Goal: Information Seeking & Learning: Find contact information

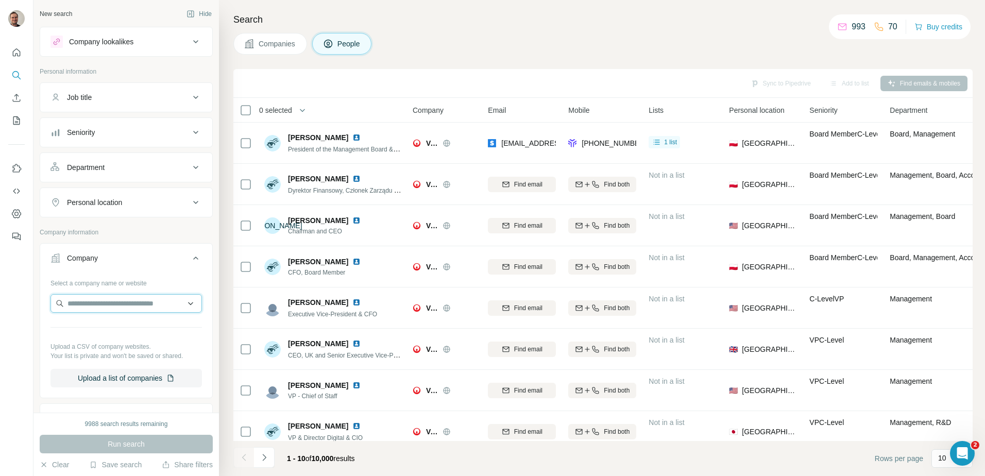
click at [153, 306] on input "text" at bounding box center [127, 303] width 152 height 19
type input "**********"
click at [120, 325] on div "No results" at bounding box center [122, 327] width 139 height 21
click at [124, 307] on input "text" at bounding box center [127, 303] width 152 height 19
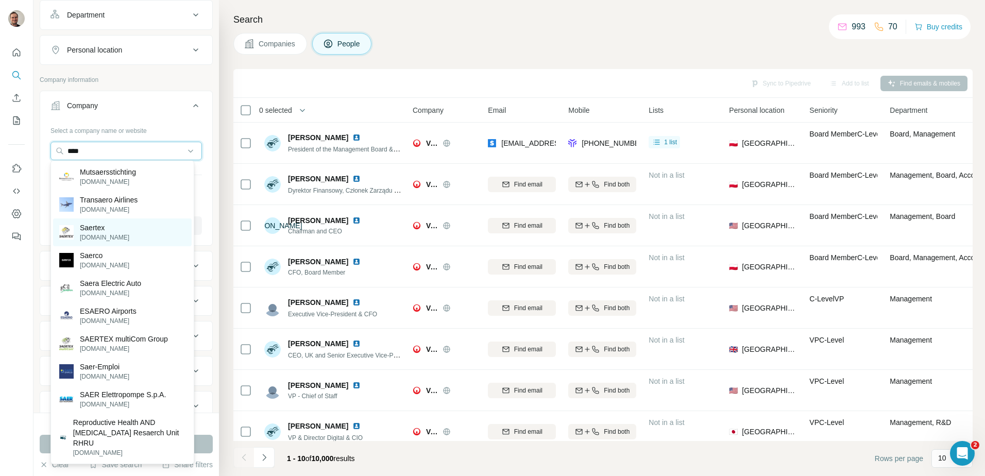
scroll to position [155, 0]
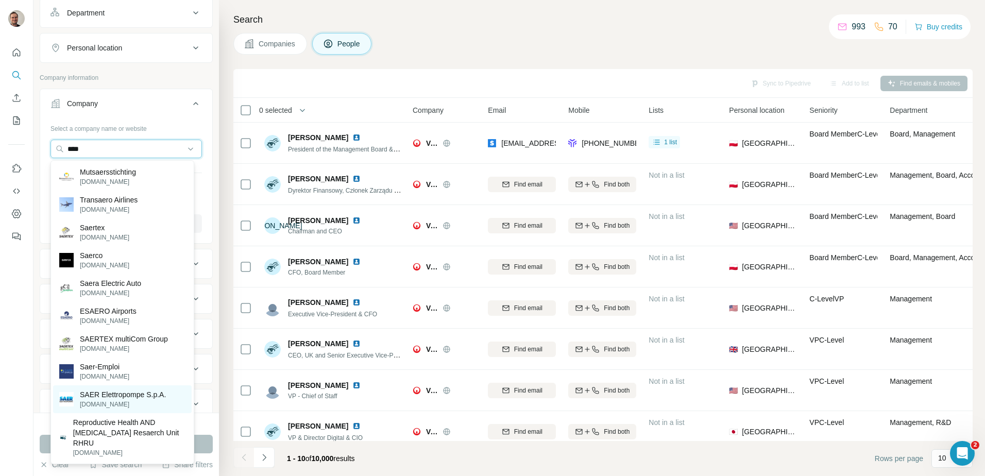
type input "****"
click at [119, 393] on p "SAER Elettropompe S.p.A." at bounding box center [123, 395] width 86 height 10
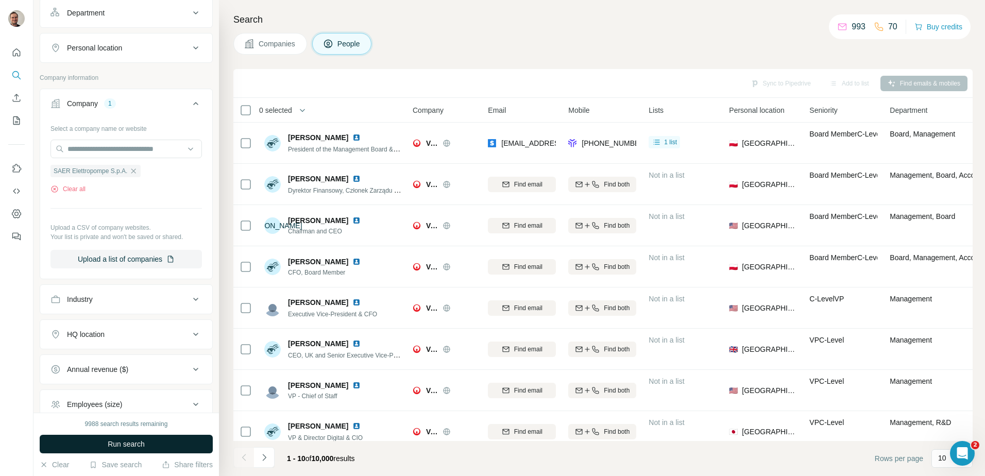
click at [168, 451] on button "Run search" at bounding box center [126, 444] width 173 height 19
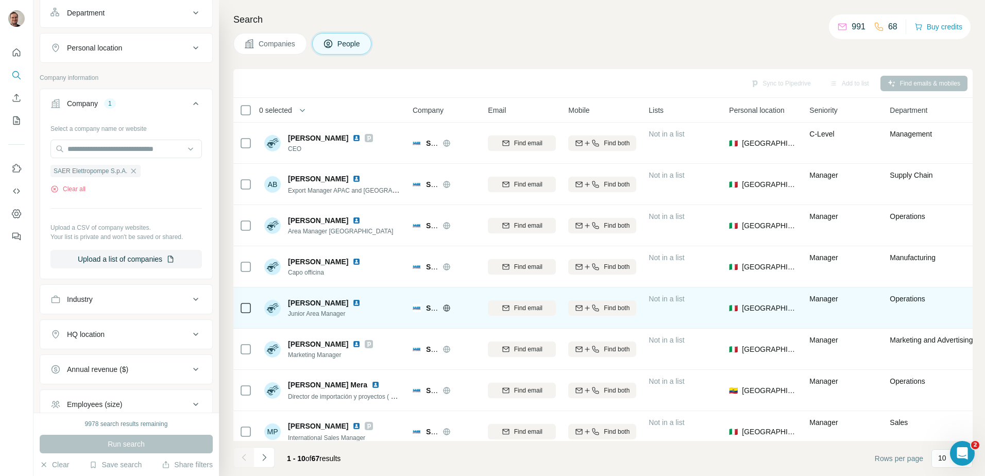
scroll to position [52, 0]
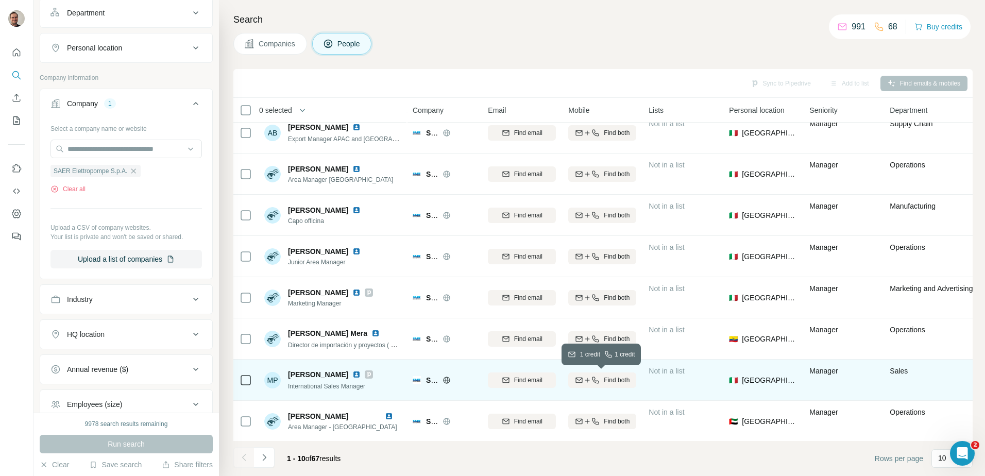
click at [614, 381] on span "Find both" at bounding box center [617, 380] width 26 height 9
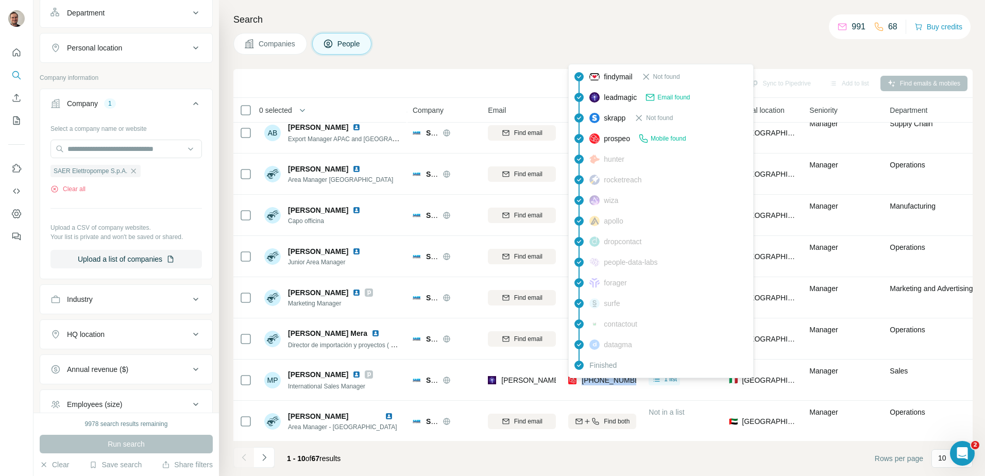
drag, startPoint x: 638, startPoint y: 383, endPoint x: 583, endPoint y: 381, distance: 54.7
click at [583, 381] on td "[PHONE_NUMBER]" at bounding box center [602, 380] width 80 height 41
copy span "[PHONE_NUMBER]"
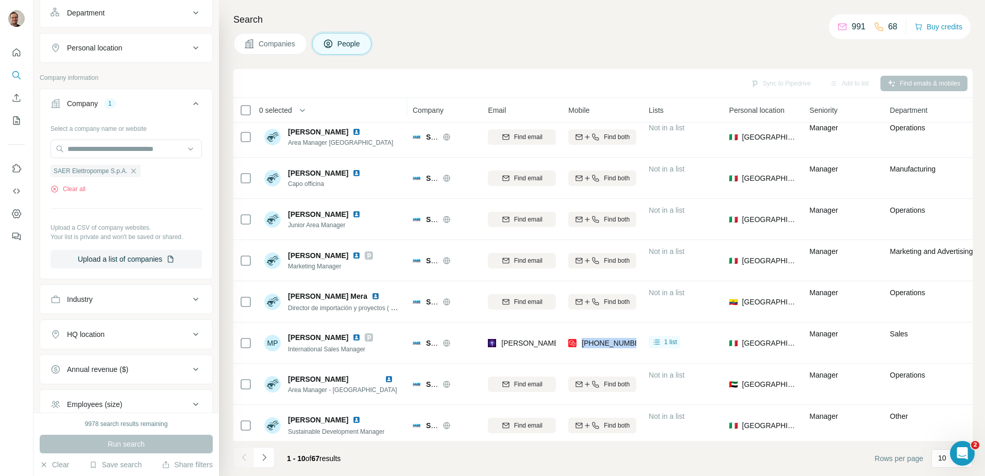
scroll to position [99, 0]
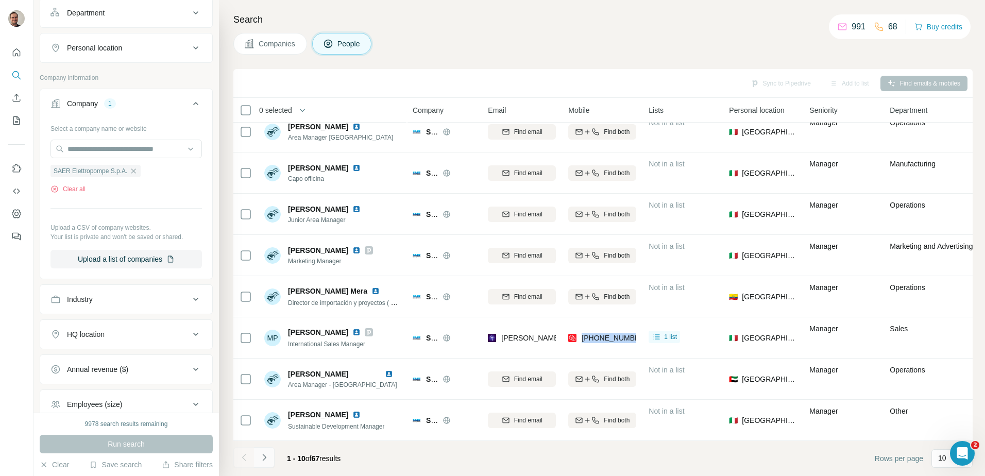
click at [272, 461] on button "Navigate to next page" at bounding box center [264, 457] width 21 height 21
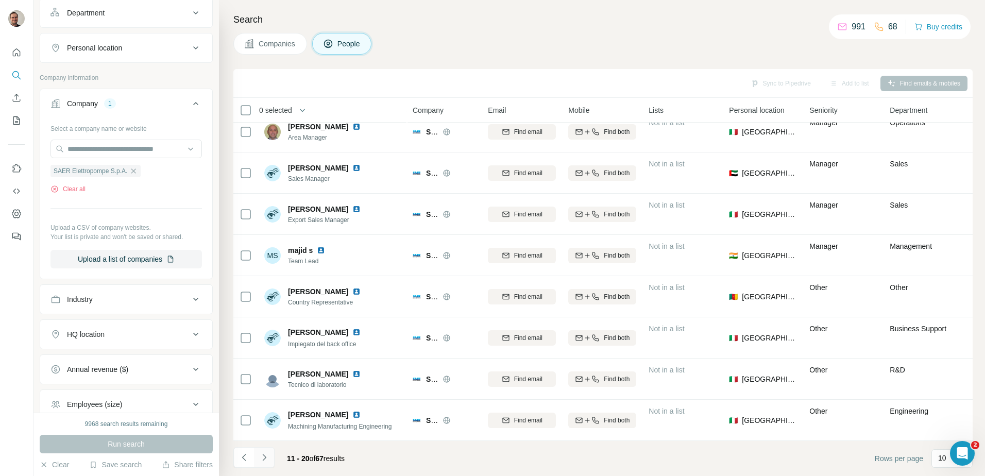
click at [263, 458] on icon "Navigate to next page" at bounding box center [264, 458] width 10 height 10
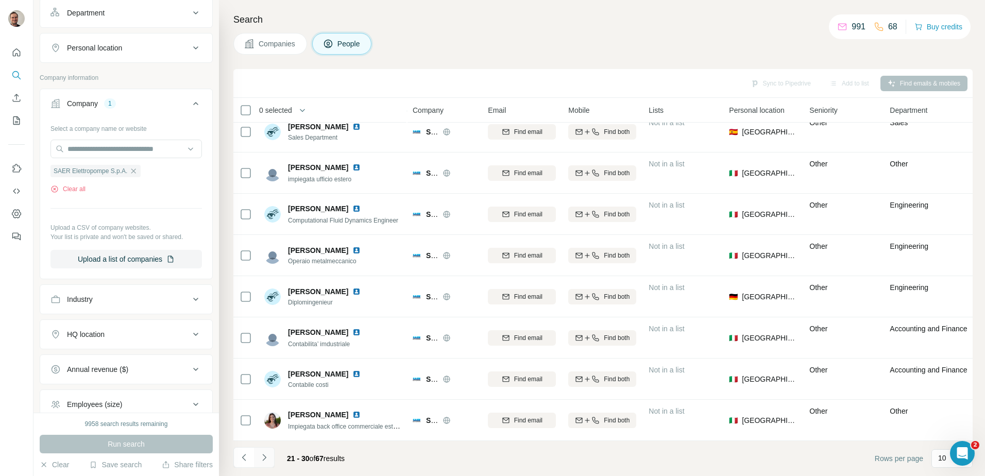
click at [267, 460] on icon "Navigate to next page" at bounding box center [264, 458] width 10 height 10
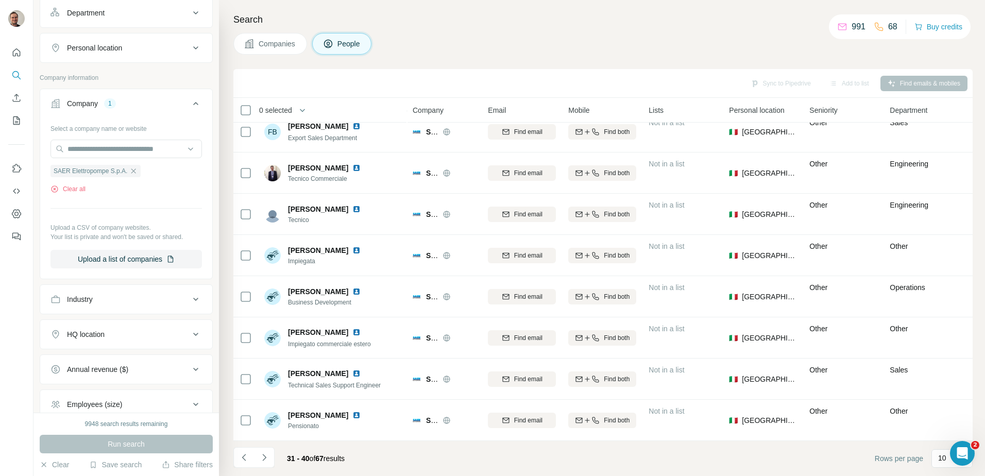
drag, startPoint x: 259, startPoint y: 453, endPoint x: 273, endPoint y: 439, distance: 19.3
click at [262, 452] on button "Navigate to next page" at bounding box center [264, 457] width 21 height 21
click at [269, 450] on button "Navigate to next page" at bounding box center [264, 457] width 21 height 21
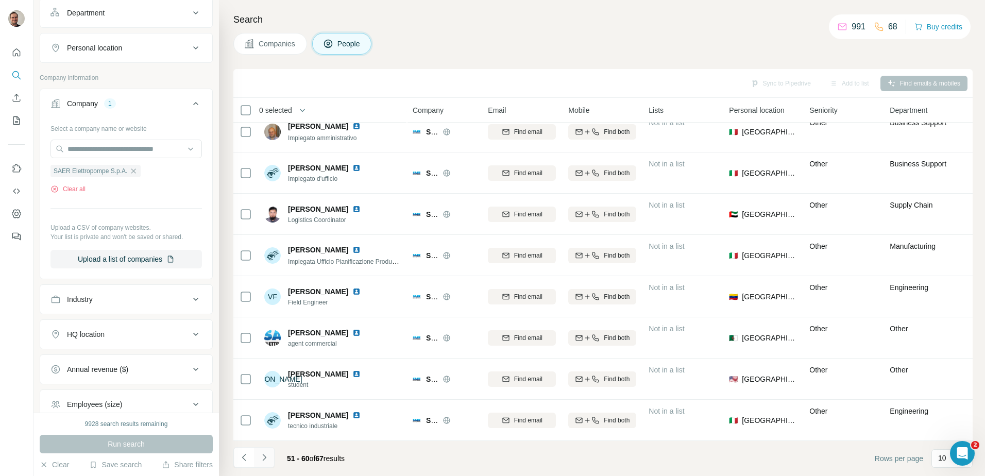
click at [265, 455] on icon "Navigate to next page" at bounding box center [264, 458] width 10 height 10
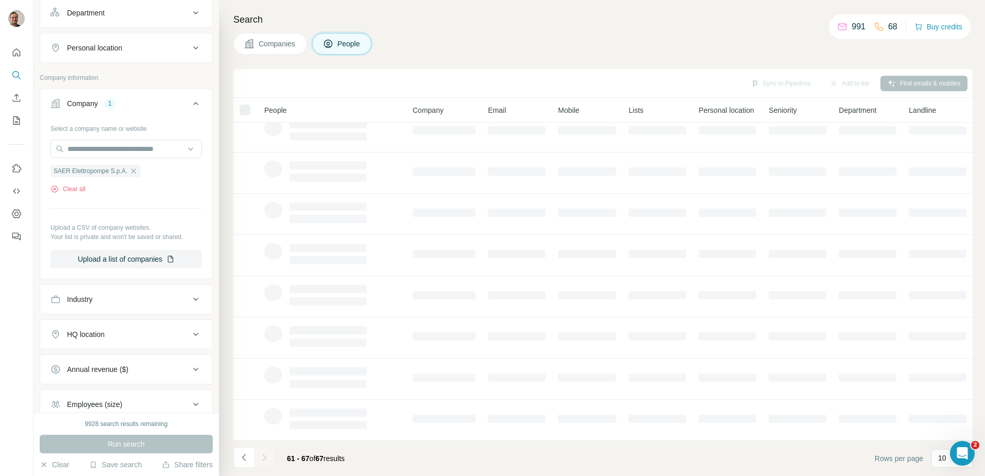
scroll to position [0, 0]
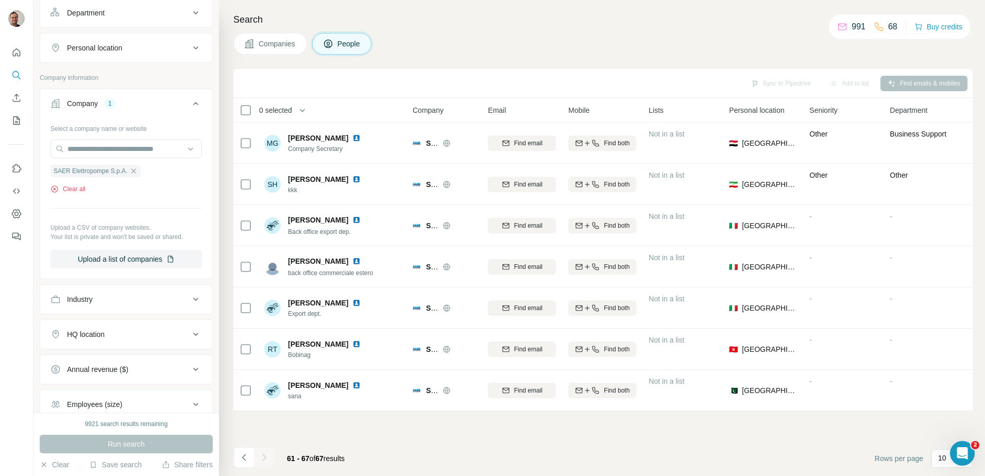
click at [82, 189] on button "Clear all" at bounding box center [68, 189] width 35 height 9
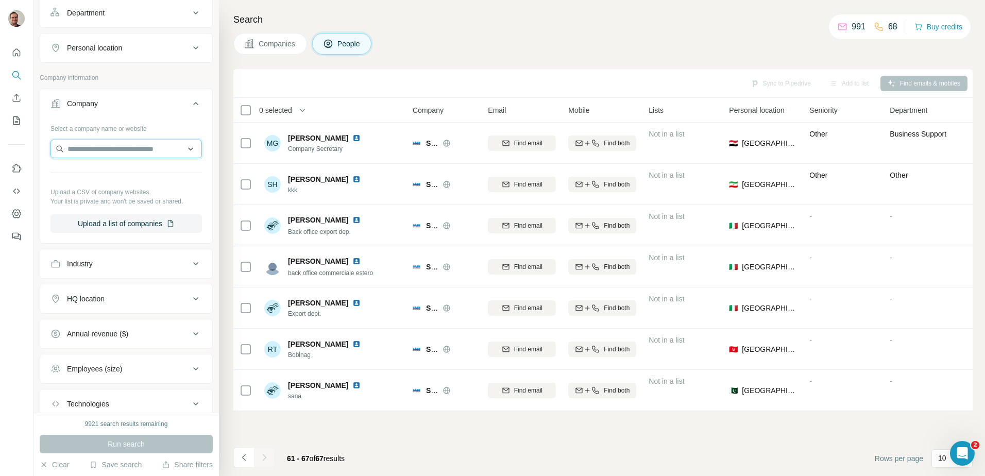
click at [111, 149] on input "text" at bounding box center [127, 149] width 152 height 19
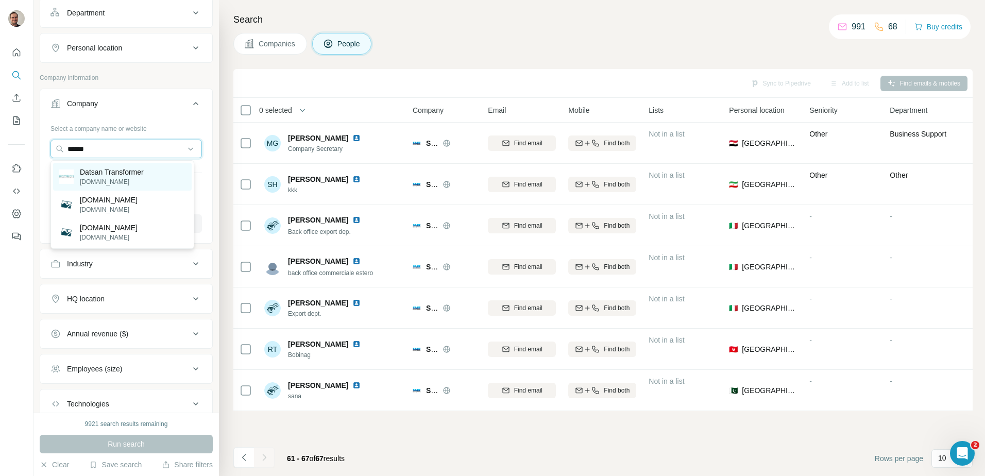
type input "******"
click at [104, 177] on p "[DOMAIN_NAME]" at bounding box center [112, 181] width 64 height 9
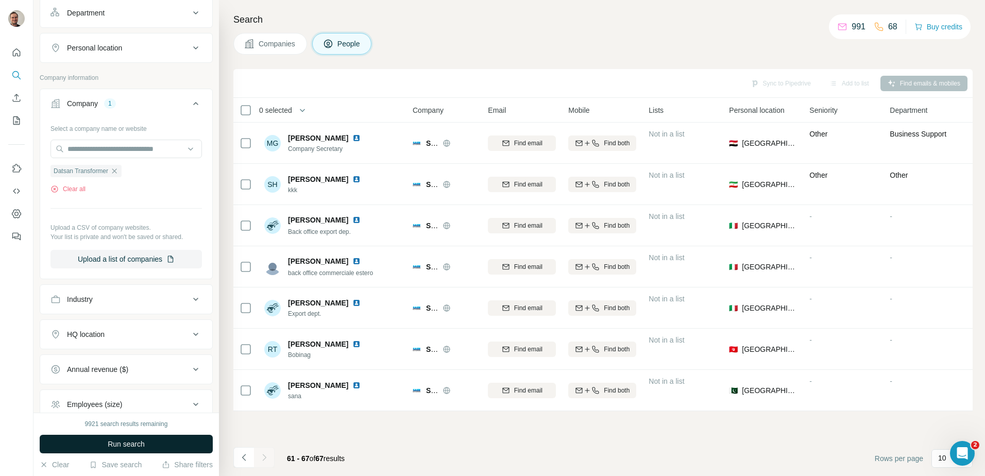
click at [119, 448] on span "Run search" at bounding box center [126, 444] width 37 height 10
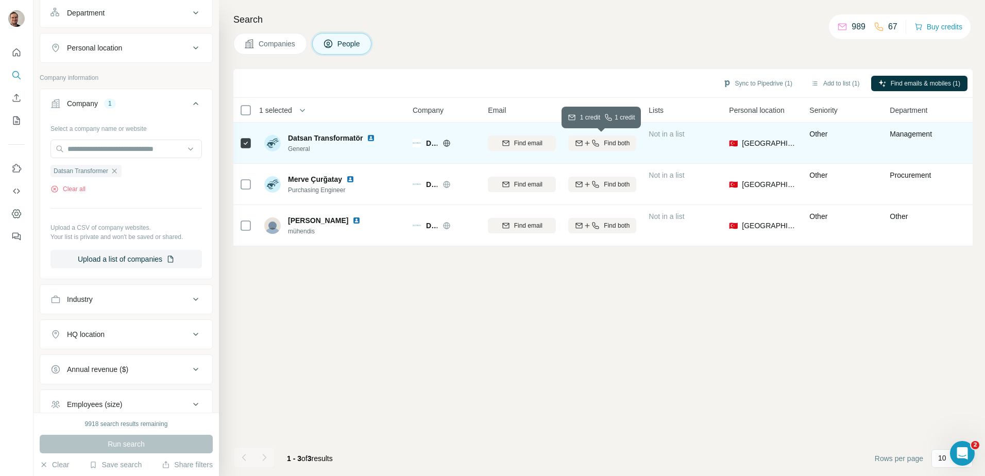
click at [613, 143] on span "Find both" at bounding box center [617, 143] width 26 height 9
